Goal: Task Accomplishment & Management: Use online tool/utility

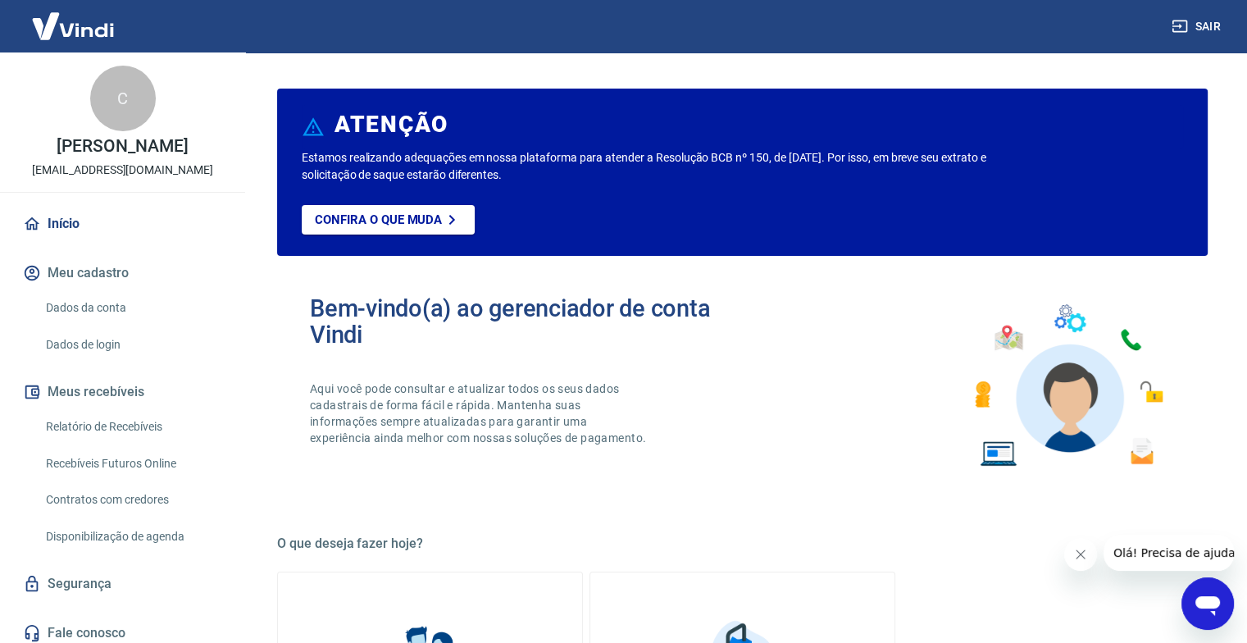
click at [139, 476] on link "Recebíveis Futuros Online" at bounding box center [132, 464] width 186 height 34
